Goal: Browse casually

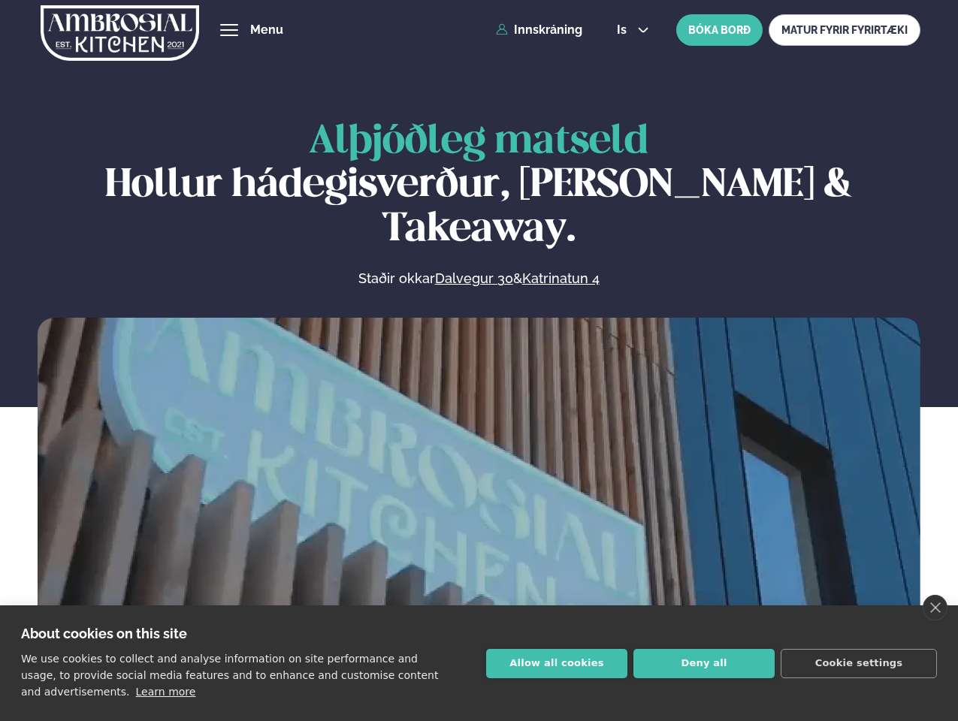
click at [934, 608] on link "close" at bounding box center [934, 608] width 25 height 26
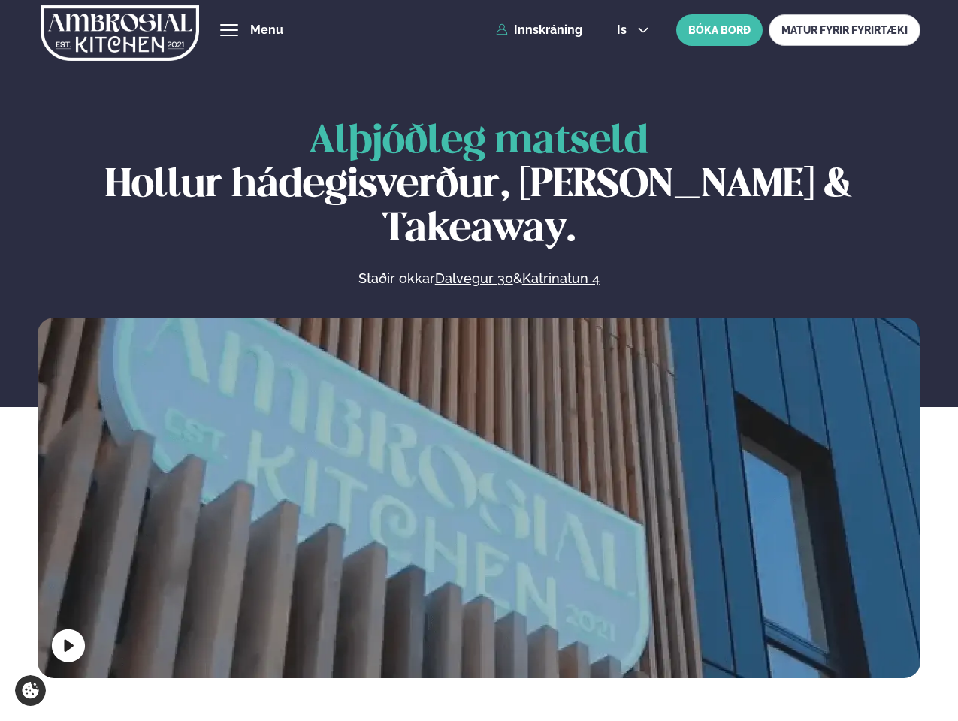
click at [229, 30] on span "hamburger" at bounding box center [229, 30] width 14 height 14
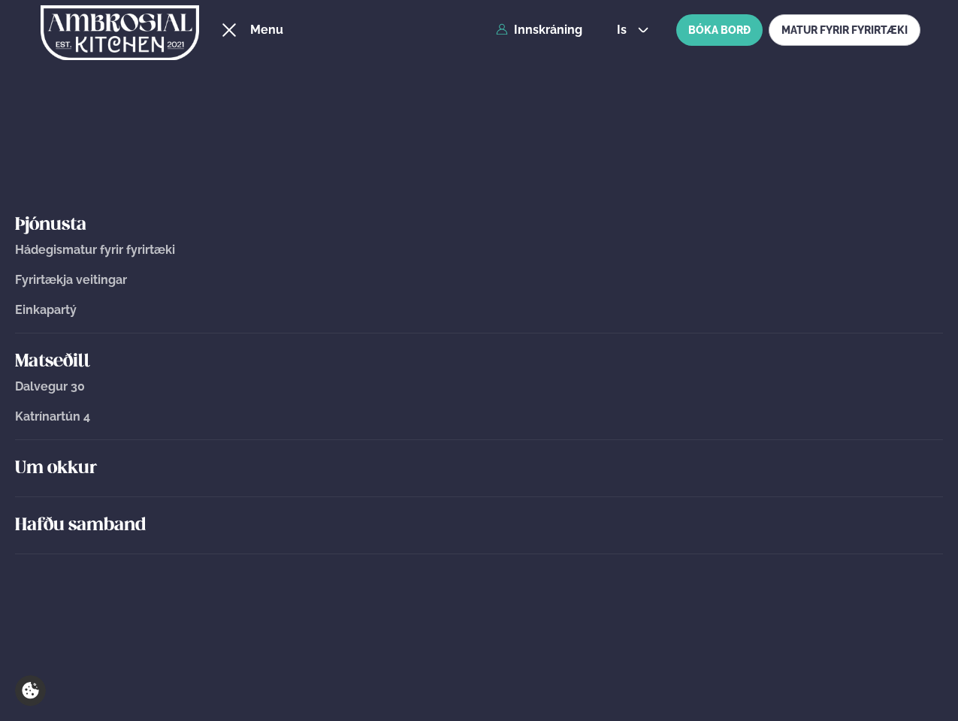
click at [631, 30] on span "is" at bounding box center [624, 30] width 14 height 12
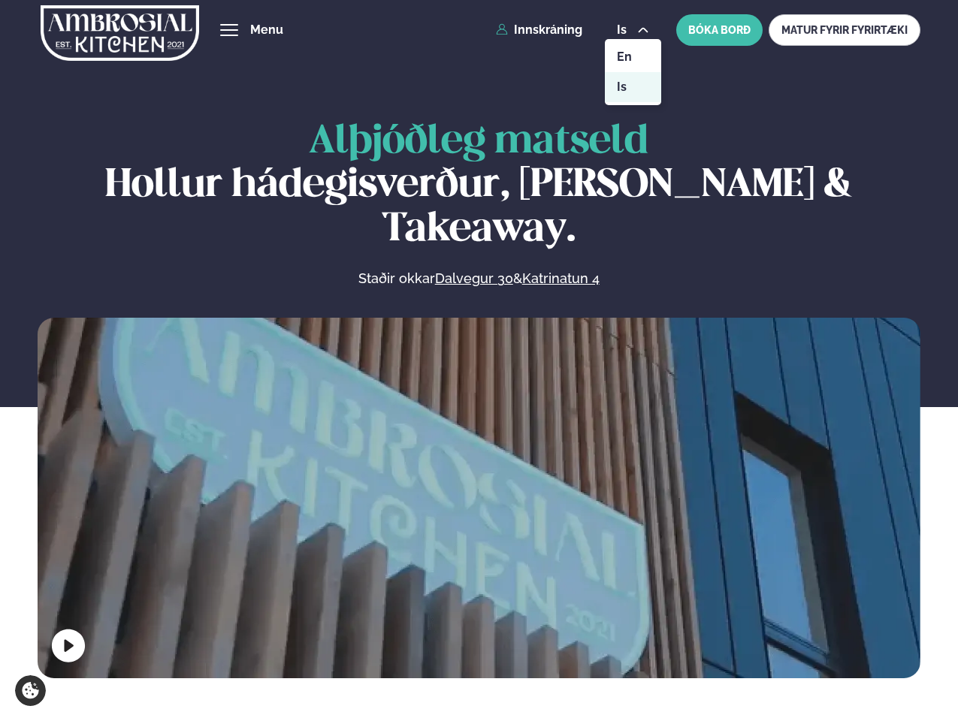
click at [478, 494] on video at bounding box center [479, 538] width 883 height 441
